Goal: Information Seeking & Learning: Learn about a topic

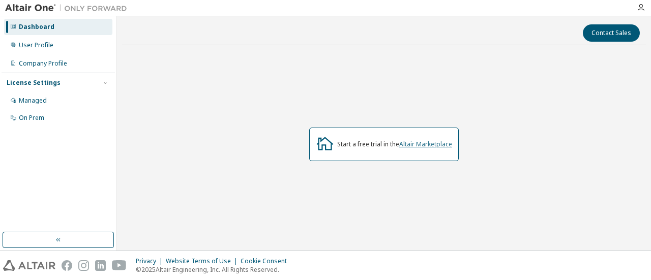
click at [422, 145] on link "Altair Marketplace" at bounding box center [425, 144] width 53 height 9
click at [77, 97] on div "Managed" at bounding box center [58, 101] width 108 height 16
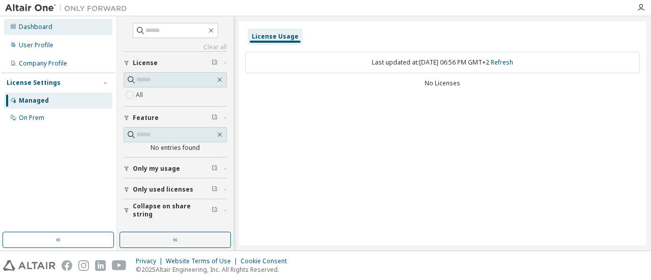
click at [69, 23] on div "Dashboard" at bounding box center [58, 27] width 108 height 16
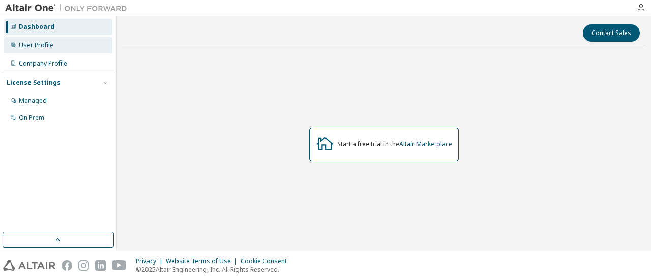
click at [69, 42] on div "User Profile" at bounding box center [58, 45] width 108 height 16
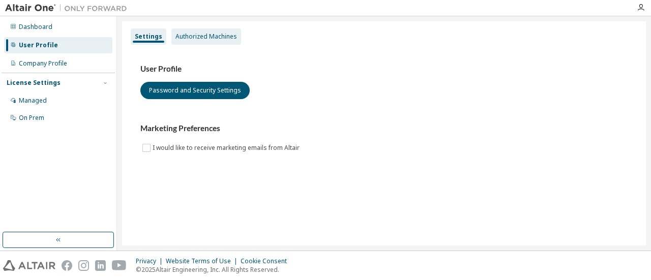
click at [196, 36] on div "Authorized Machines" at bounding box center [207, 37] width 62 height 8
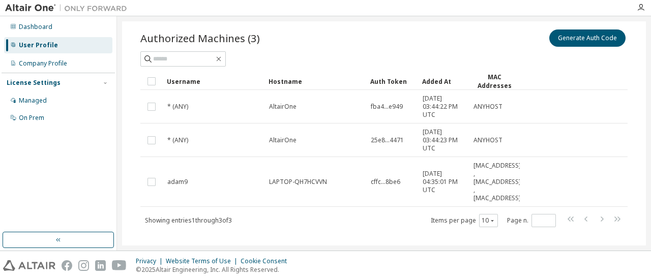
scroll to position [43, 0]
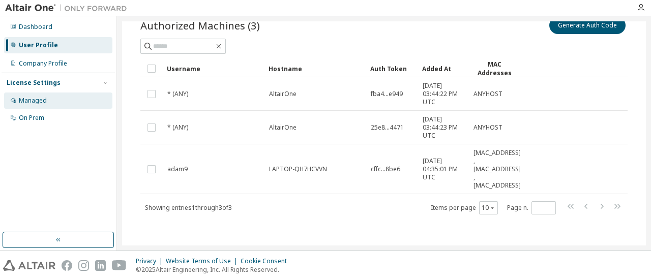
click at [56, 96] on div "Managed" at bounding box center [58, 101] width 108 height 16
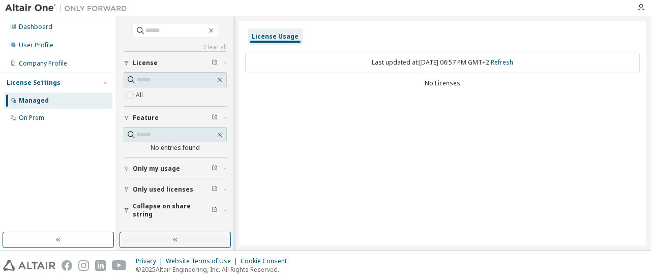
click at [169, 191] on span "Only used licenses" at bounding box center [163, 190] width 61 height 8
click at [57, 121] on div "On Prem" at bounding box center [58, 118] width 108 height 16
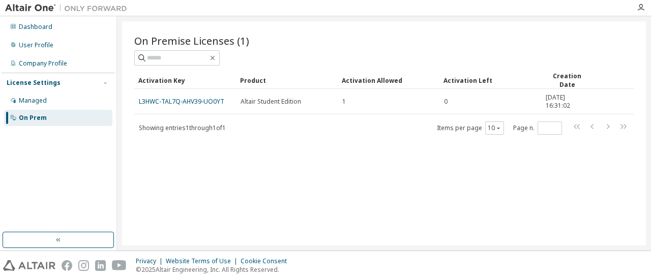
click at [98, 87] on div "License Settings" at bounding box center [58, 82] width 103 height 9
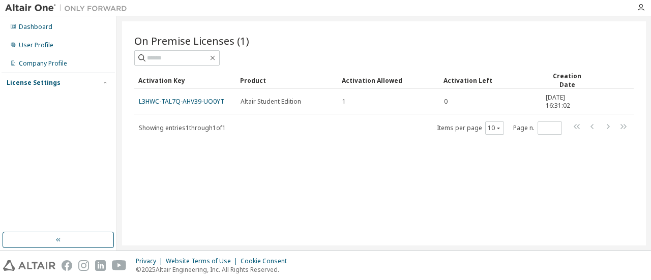
click at [98, 87] on div "License Settings" at bounding box center [58, 82] width 103 height 9
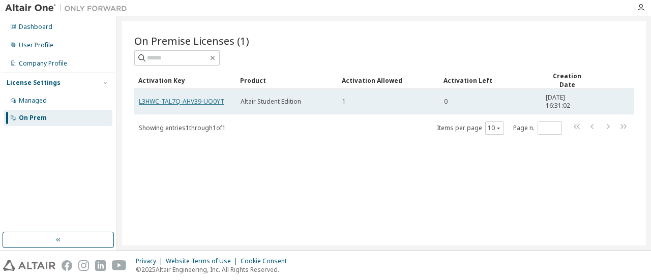
click at [185, 101] on link "L3HWC-TAL7Q-AHV39-UO0YT" at bounding box center [181, 101] width 85 height 9
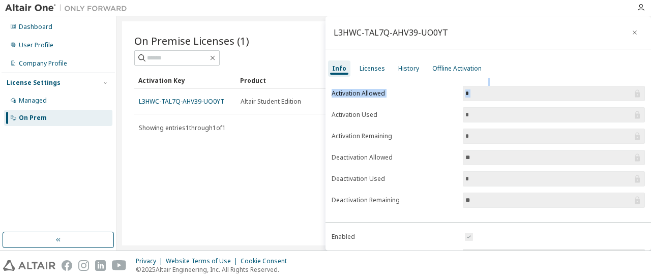
drag, startPoint x: 646, startPoint y: 69, endPoint x: 642, endPoint y: 88, distance: 19.2
click at [642, 88] on div "**********" at bounding box center [489, 133] width 326 height 235
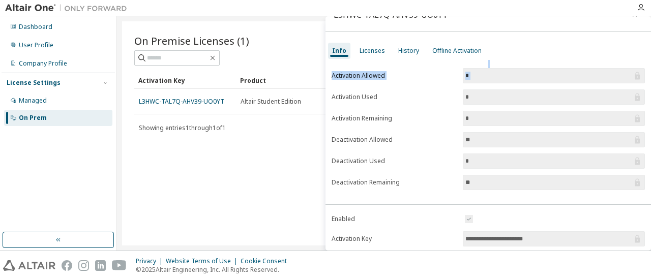
scroll to position [16, 0]
click at [484, 136] on input "**" at bounding box center [549, 141] width 167 height 10
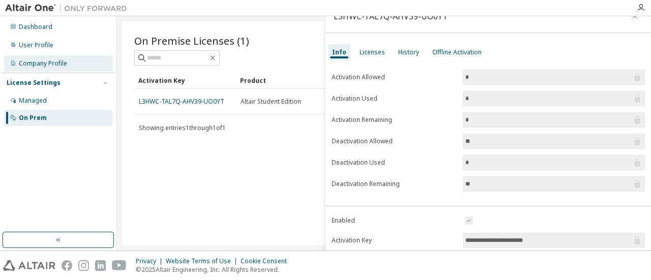
click at [91, 64] on div "Company Profile" at bounding box center [58, 63] width 108 height 16
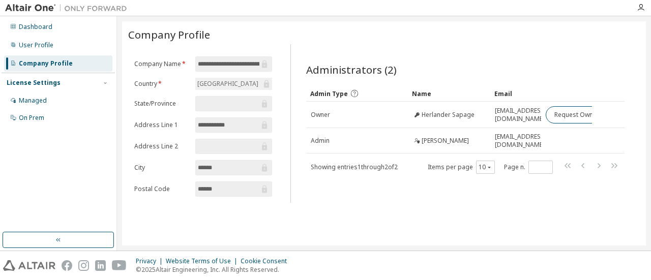
scroll to position [0, 13]
click at [47, 122] on div "On Prem" at bounding box center [58, 118] width 108 height 16
